Goal: Navigation & Orientation: Find specific page/section

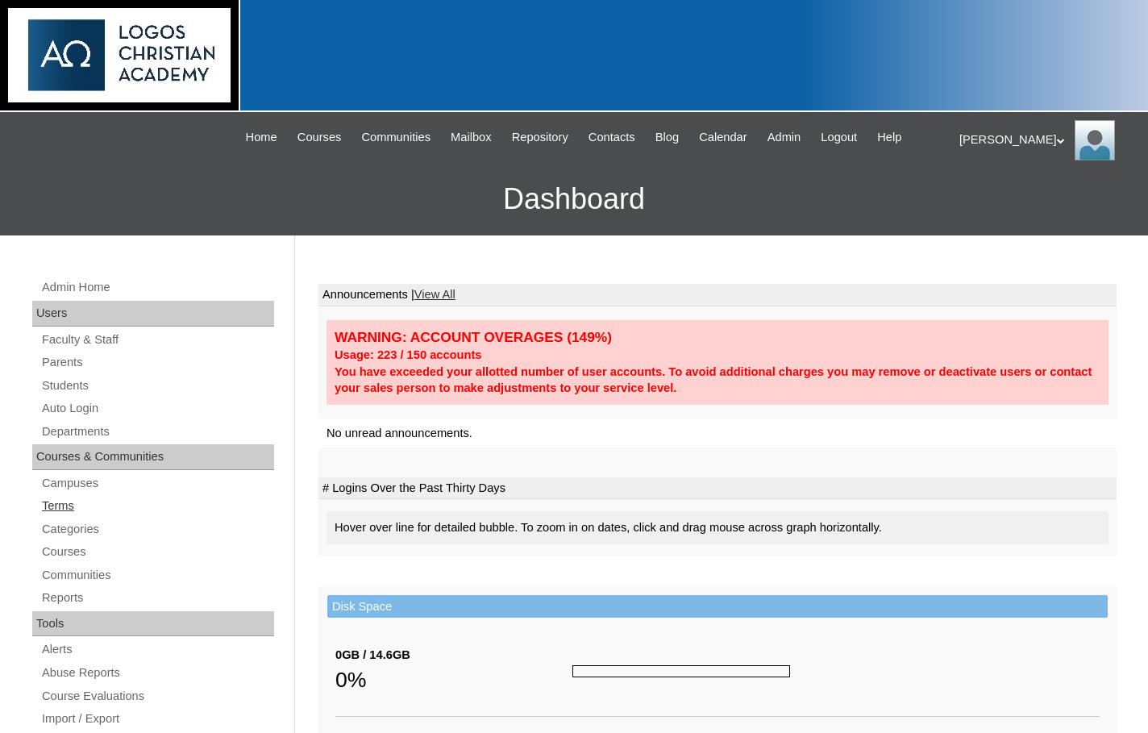
click at [93, 505] on link "Terms" at bounding box center [157, 506] width 234 height 20
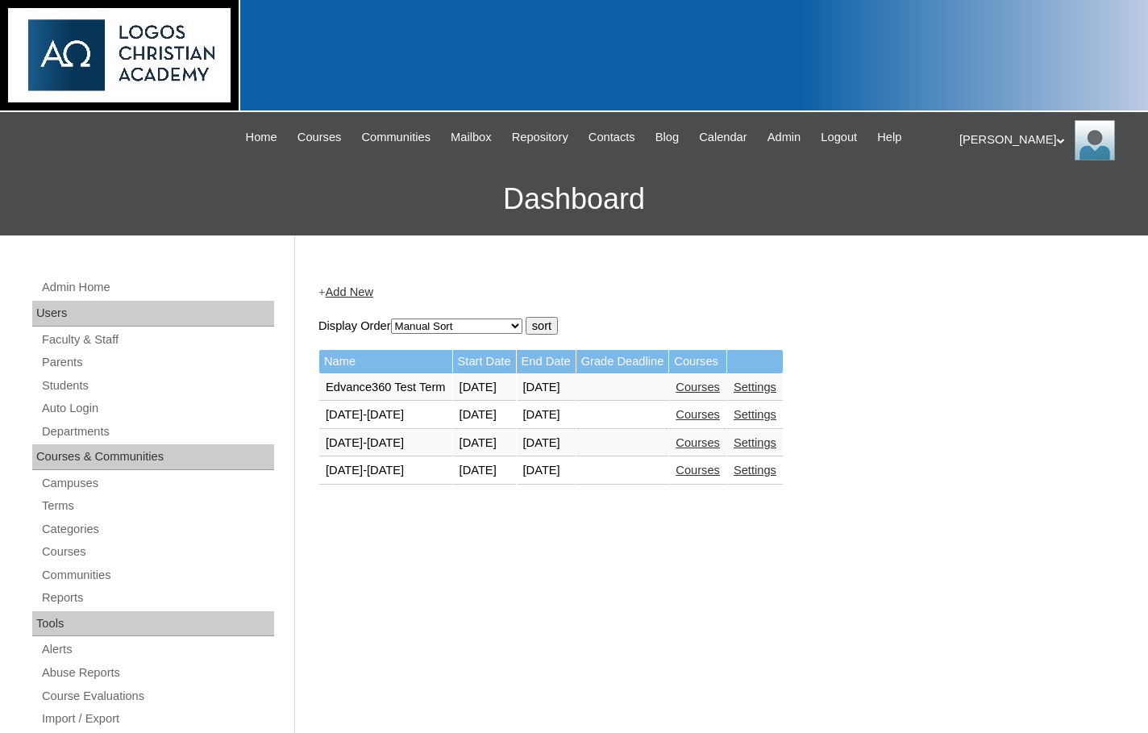
click at [720, 473] on link "Courses" at bounding box center [698, 470] width 44 height 13
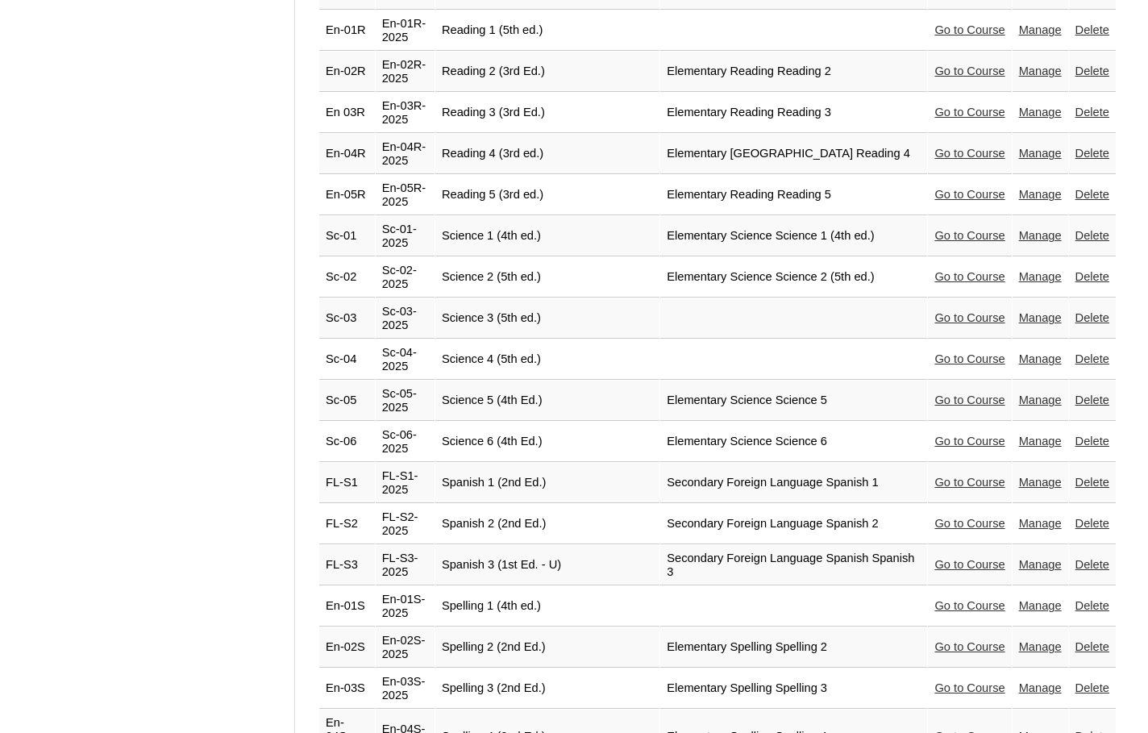
scroll to position [3458, 0]
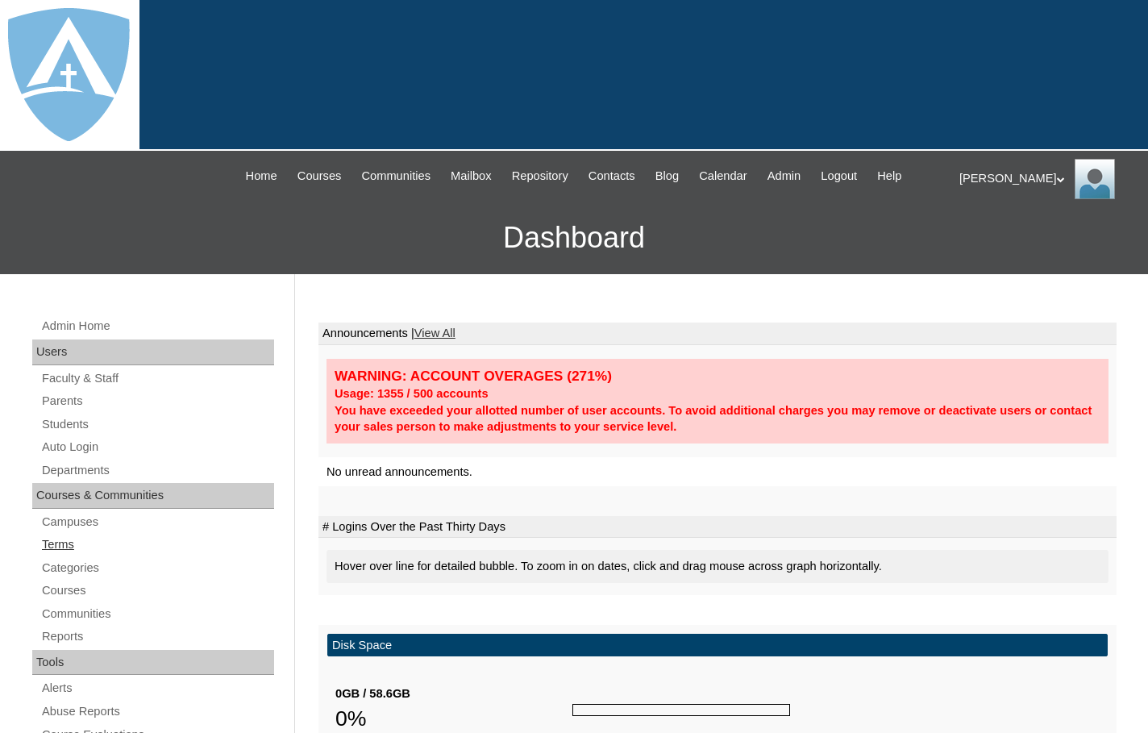
click at [69, 543] on link "Terms" at bounding box center [157, 545] width 234 height 20
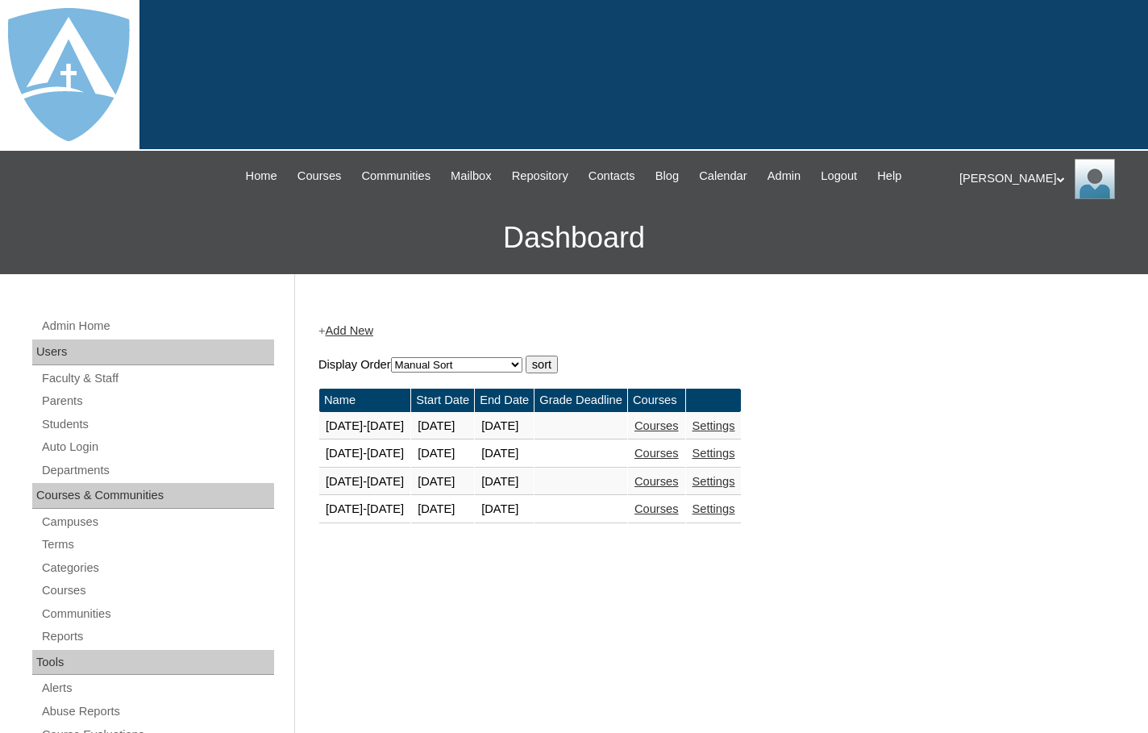
click at [663, 510] on link "Courses" at bounding box center [657, 508] width 44 height 13
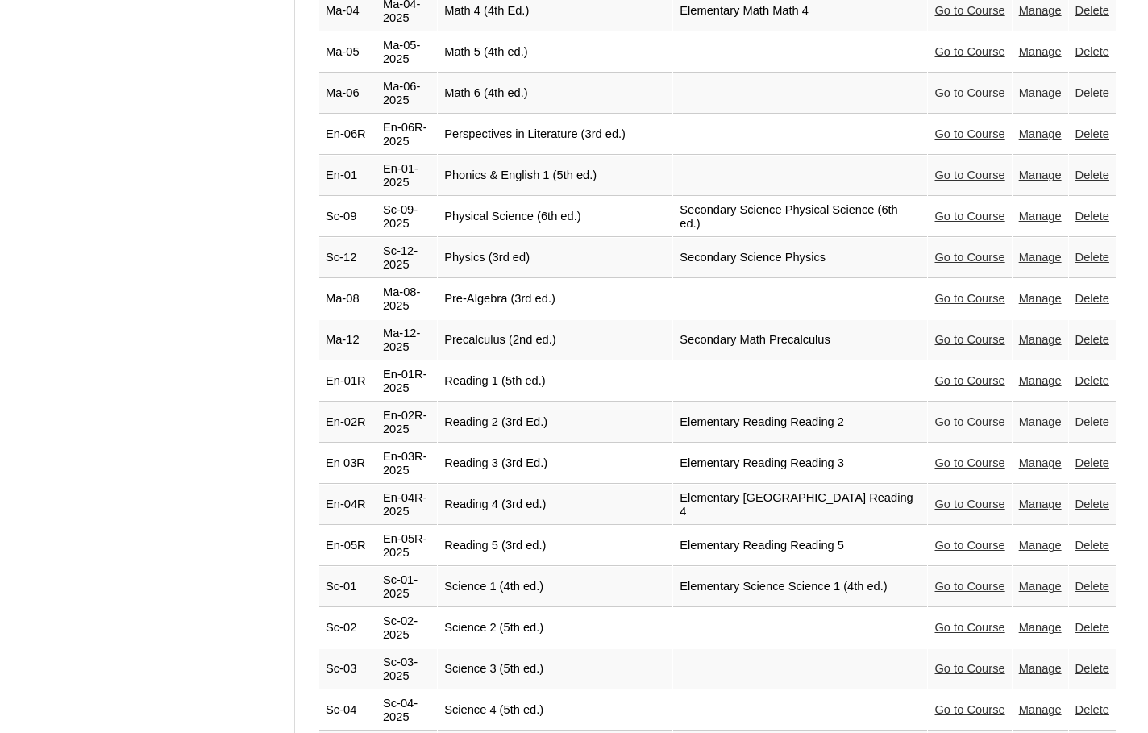
scroll to position [3483, 0]
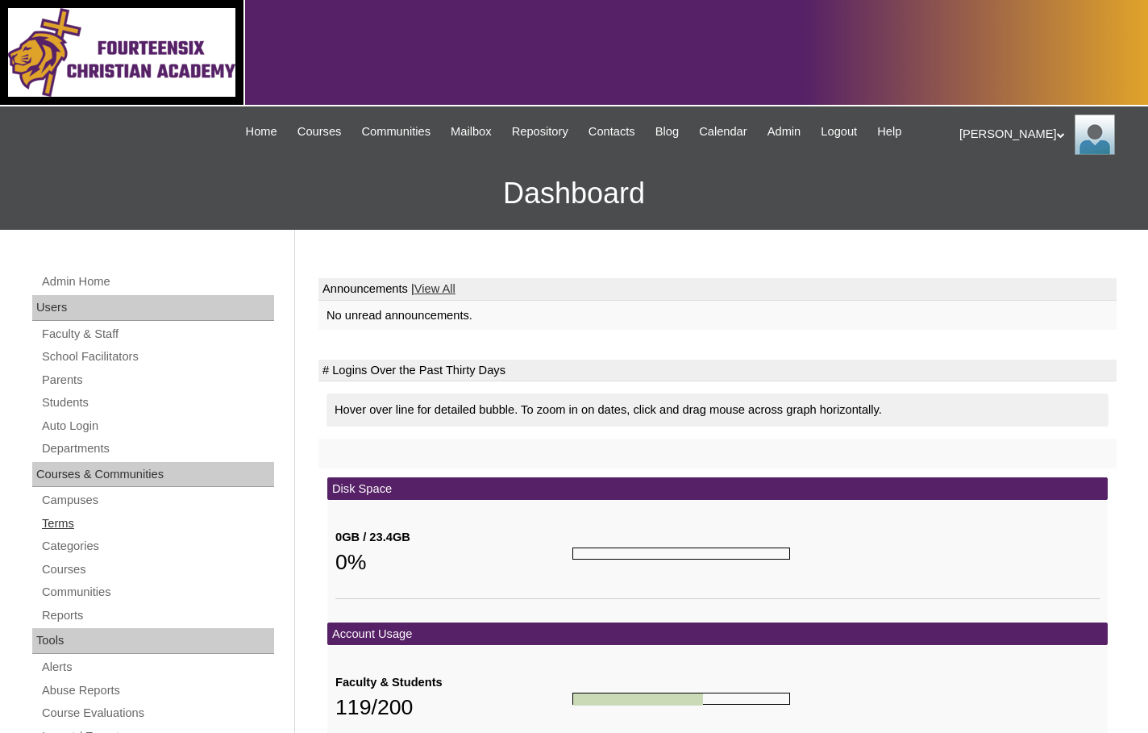
click at [75, 529] on link "Terms" at bounding box center [157, 524] width 234 height 20
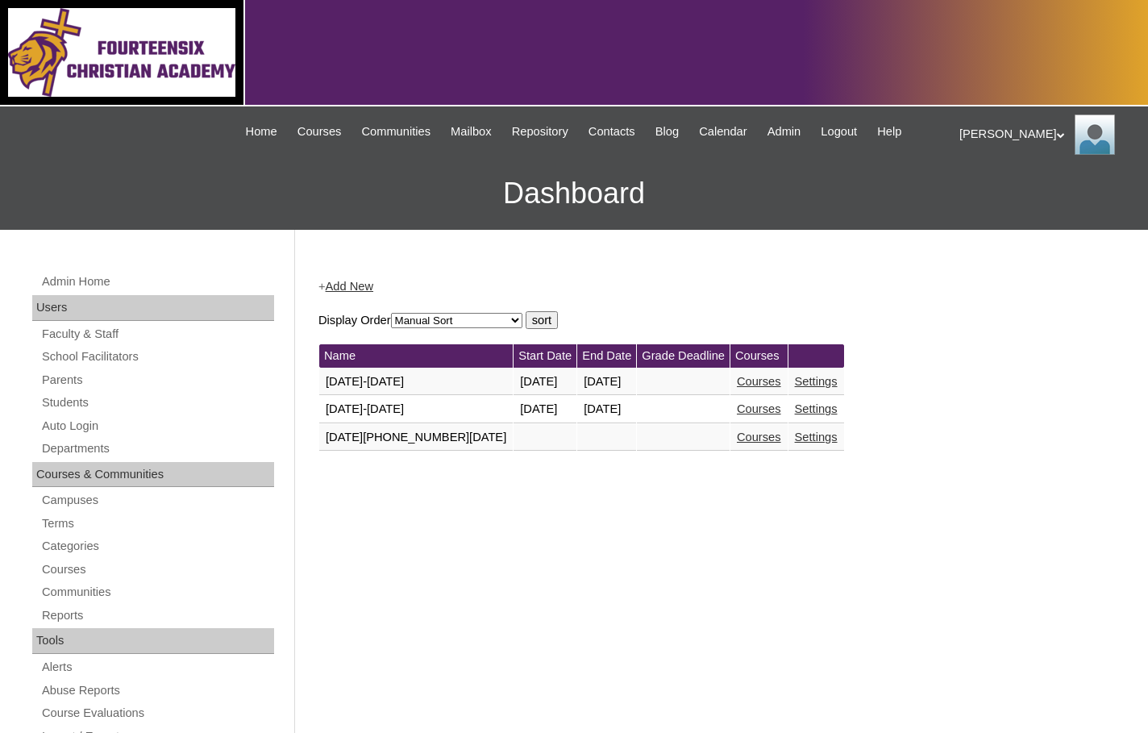
click at [737, 412] on link "Courses" at bounding box center [759, 408] width 44 height 13
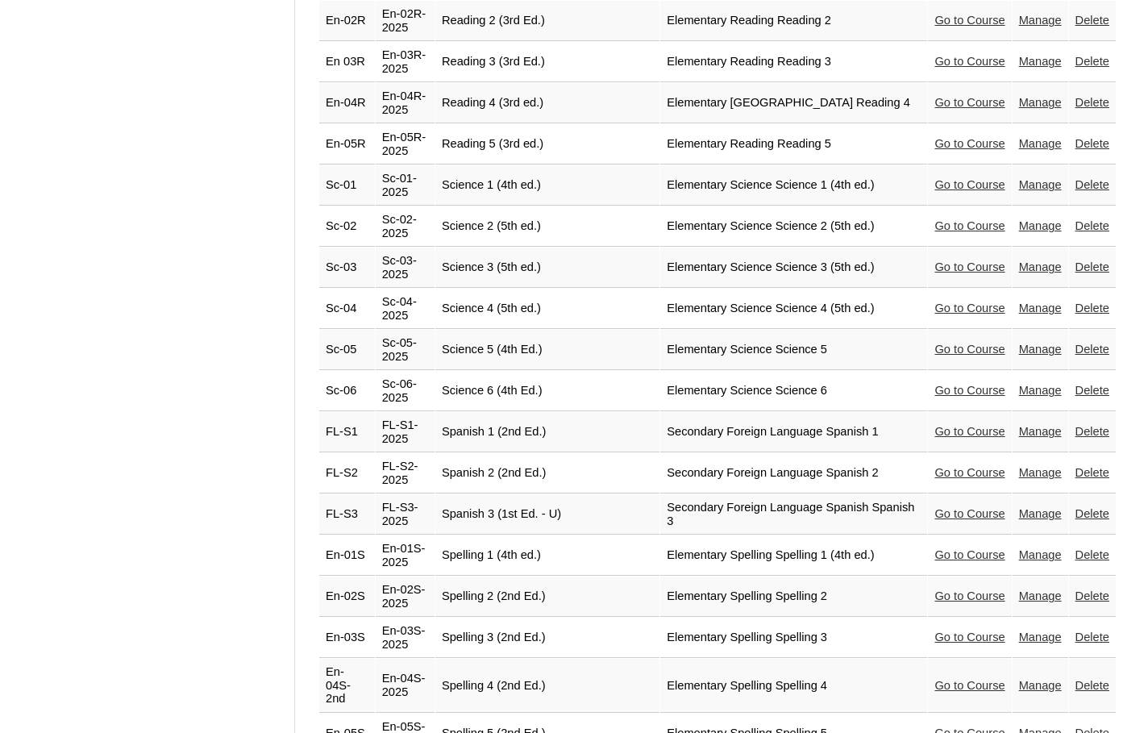
scroll to position [3545, 0]
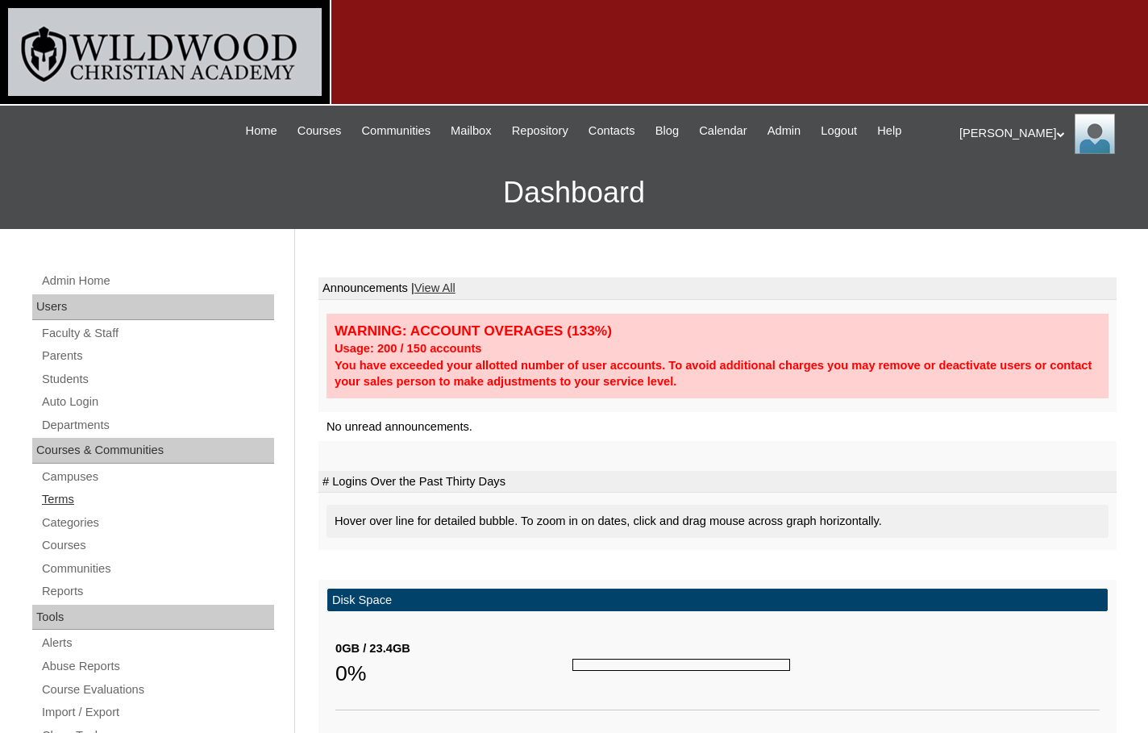
click at [63, 495] on link "Terms" at bounding box center [157, 499] width 234 height 20
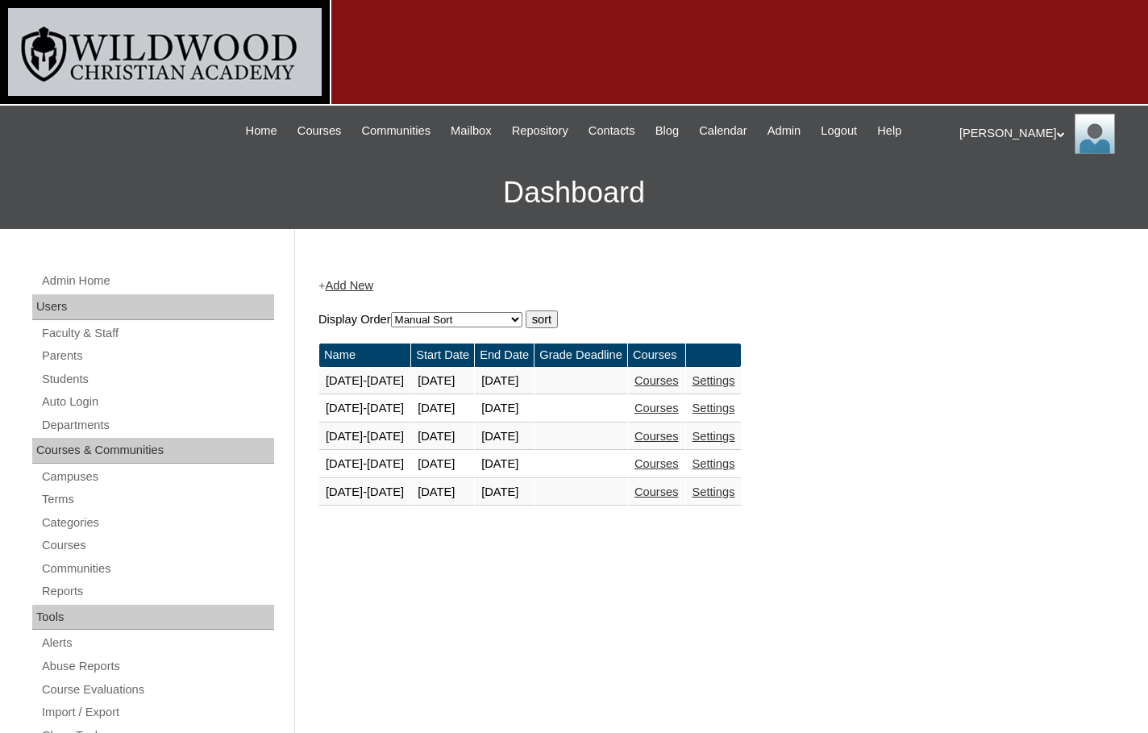
click at [677, 487] on link "Courses" at bounding box center [657, 491] width 44 height 13
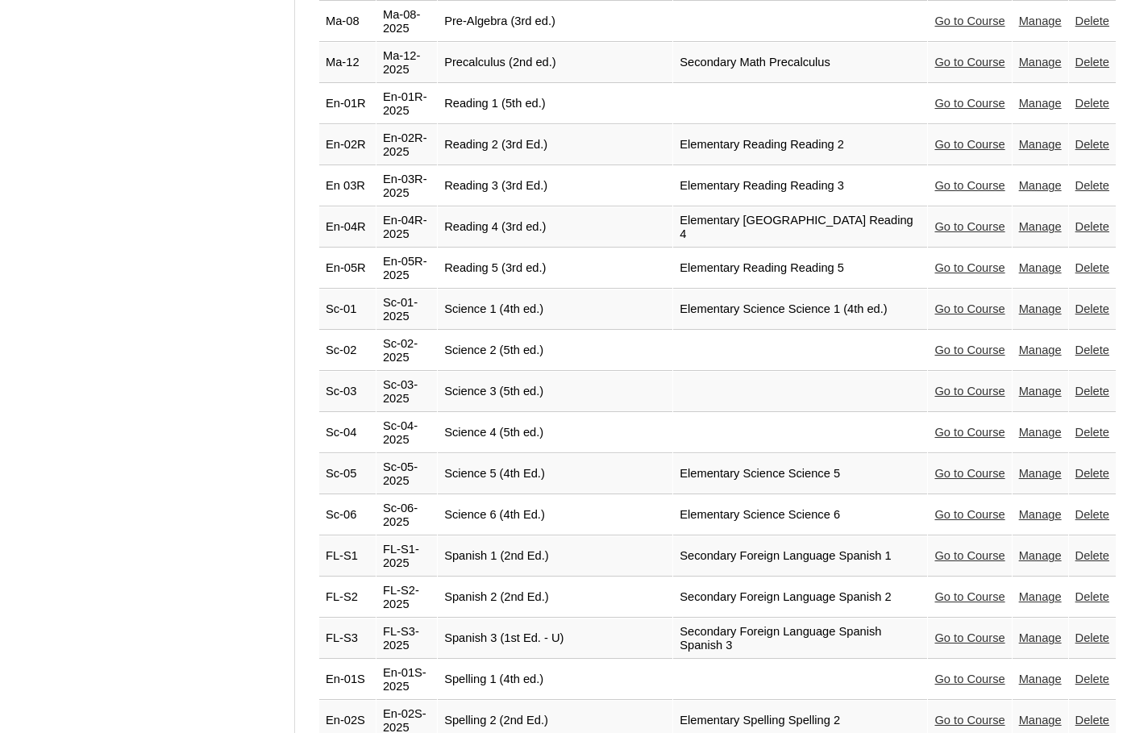
scroll to position [3437, 0]
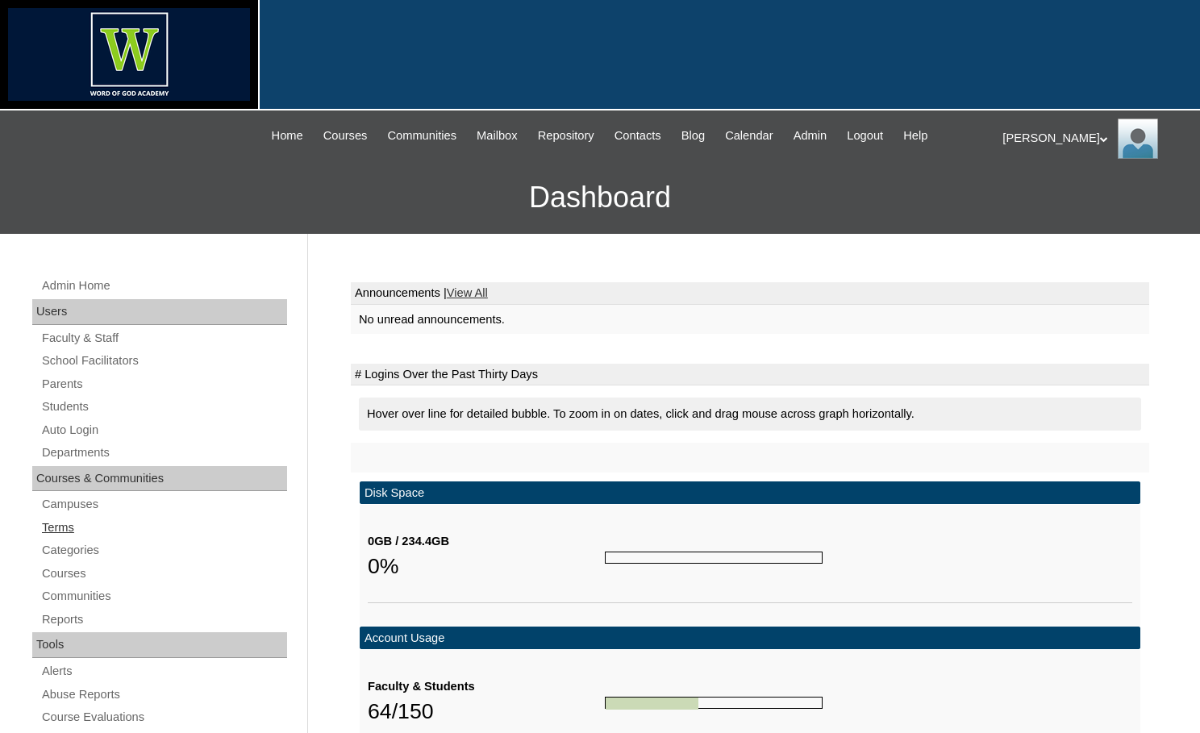
click at [92, 518] on link "Terms" at bounding box center [163, 528] width 247 height 20
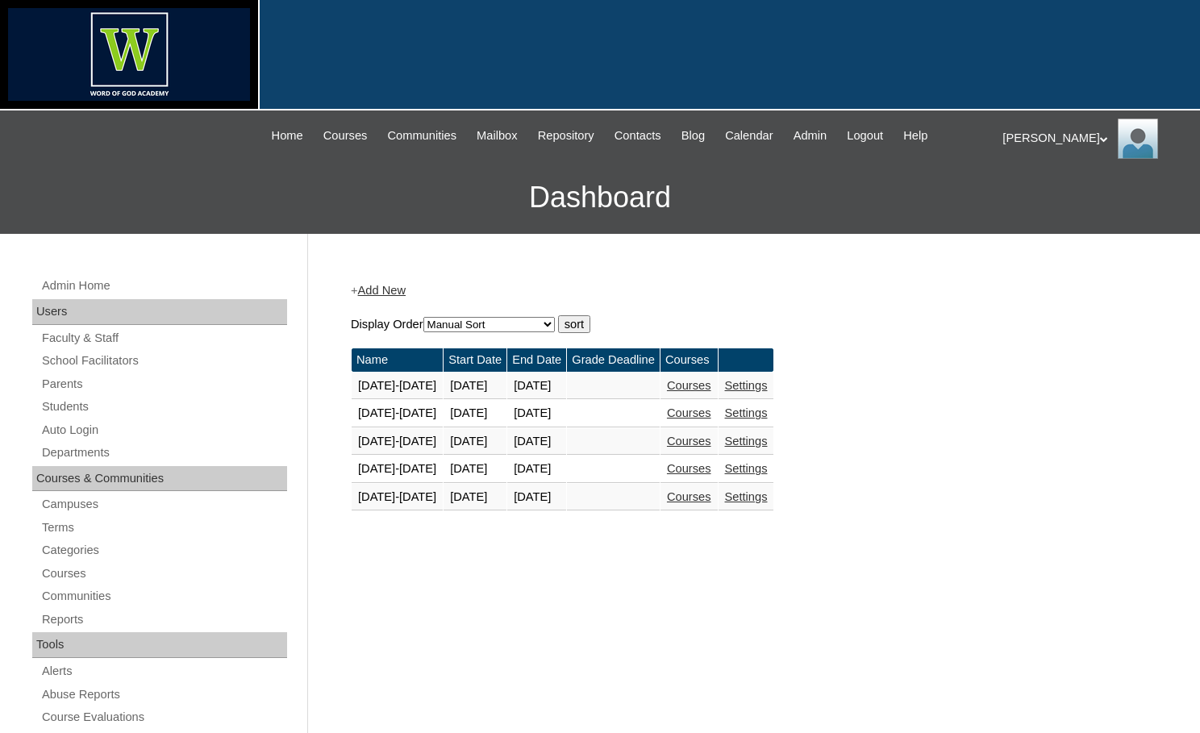
click at [691, 496] on link "Courses" at bounding box center [689, 496] width 44 height 13
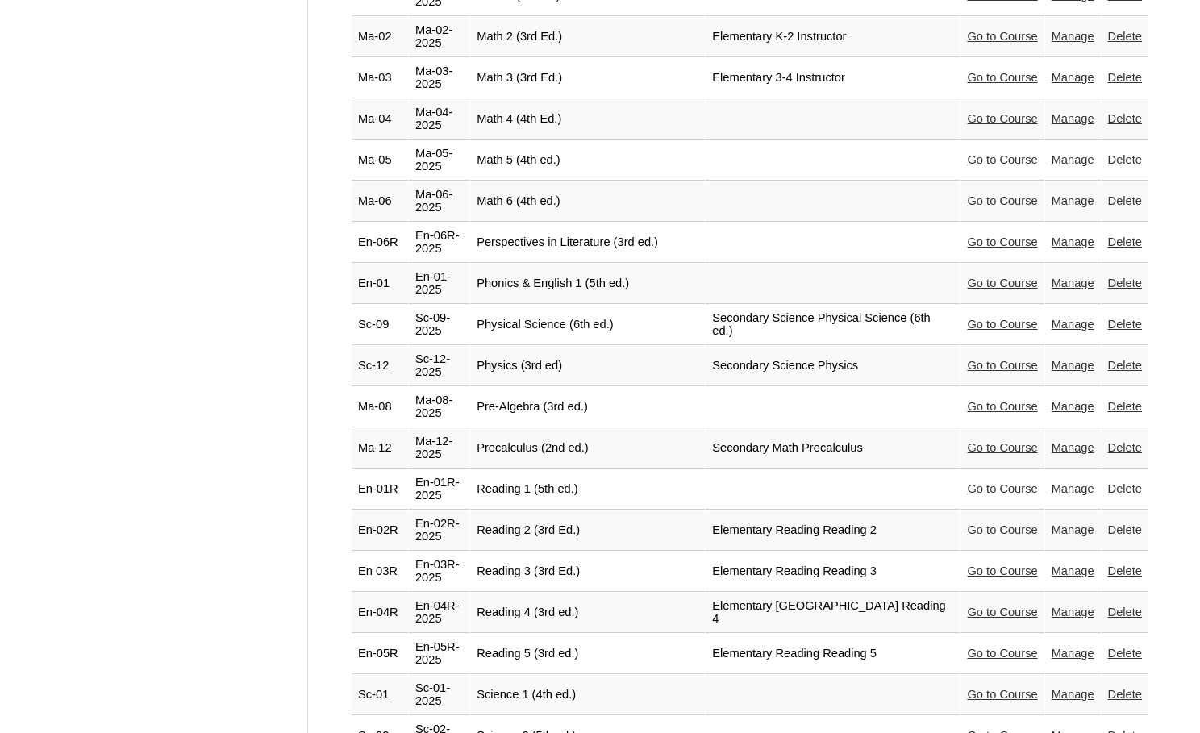
scroll to position [3376, 0]
